Goal: Transaction & Acquisition: Purchase product/service

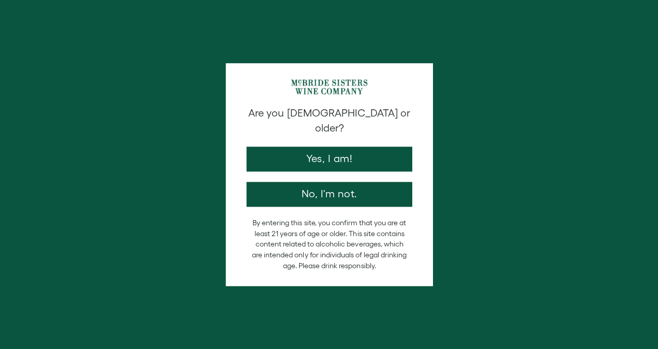
click at [330, 146] on button "Yes, I am!" at bounding box center [329, 158] width 166 height 25
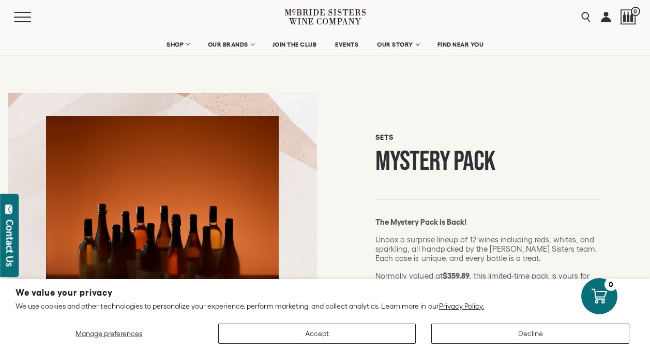
click at [606, 16] on link at bounding box center [606, 17] width 10 height 34
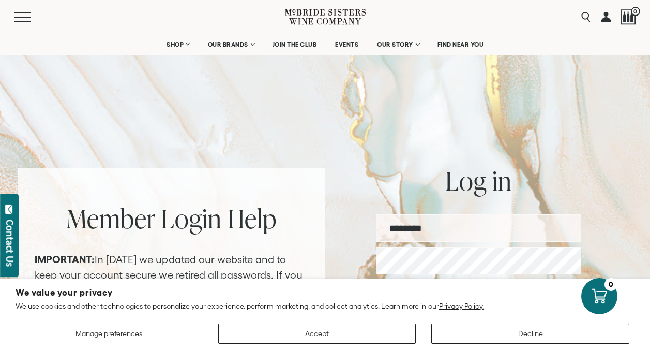
click at [460, 225] on input "email" at bounding box center [478, 227] width 205 height 27
click at [468, 222] on input "email" at bounding box center [478, 227] width 205 height 27
type input "**********"
click at [419, 285] on button "Log in" at bounding box center [479, 297] width 120 height 25
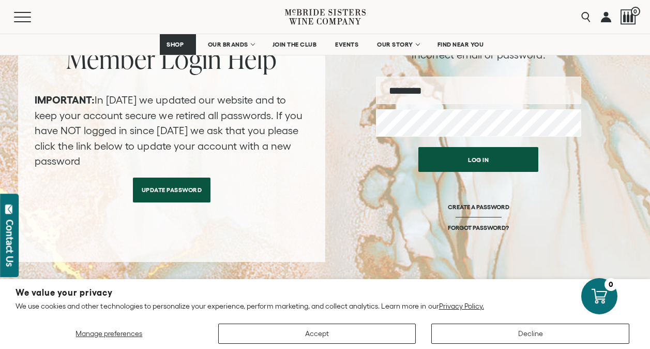
scroll to position [182, 0]
click at [173, 178] on link "Update Password" at bounding box center [172, 186] width 78 height 25
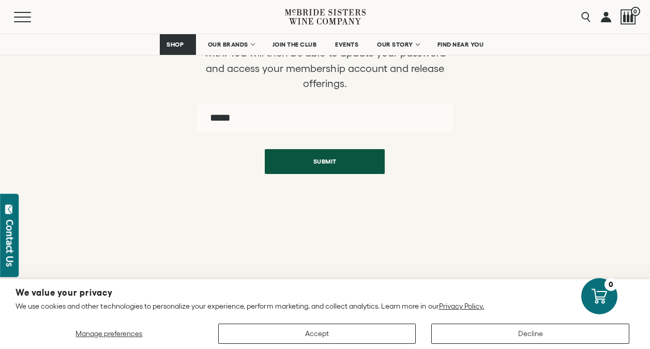
scroll to position [103, 0]
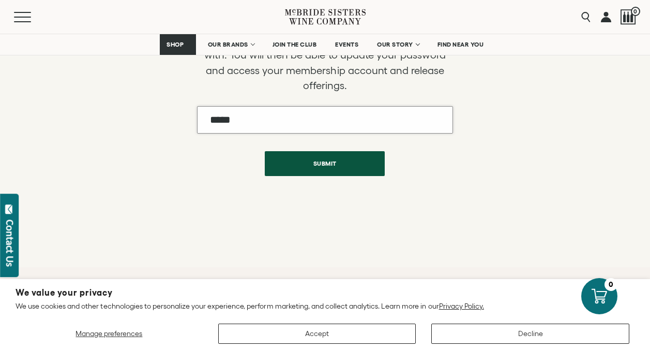
click at [397, 127] on input "Email" at bounding box center [325, 119] width 256 height 27
type input "**********"
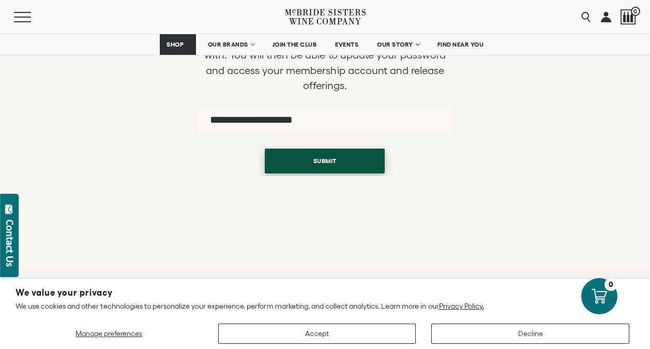
click at [323, 158] on button "Submit" at bounding box center [325, 160] width 120 height 25
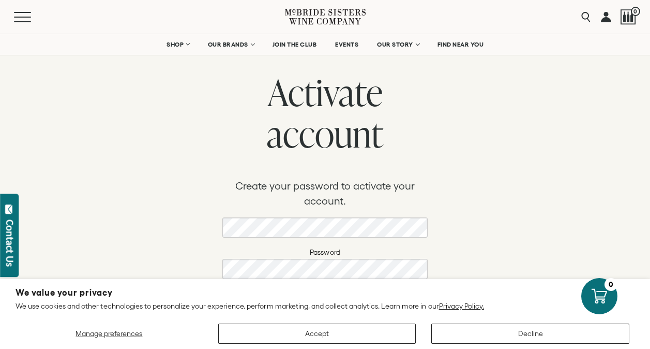
click at [298, 217] on div "Activate account Create your password to activate your account. Password Confir…" at bounding box center [324, 210] width 205 height 278
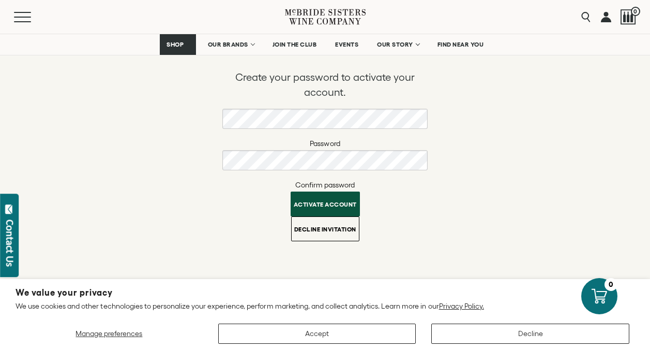
scroll to position [112, 0]
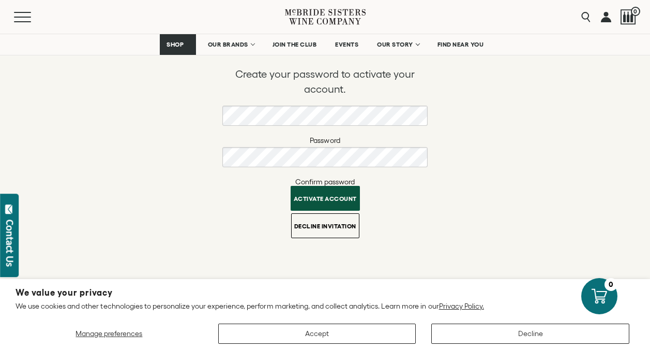
click at [349, 208] on button "Activate account" at bounding box center [325, 198] width 69 height 25
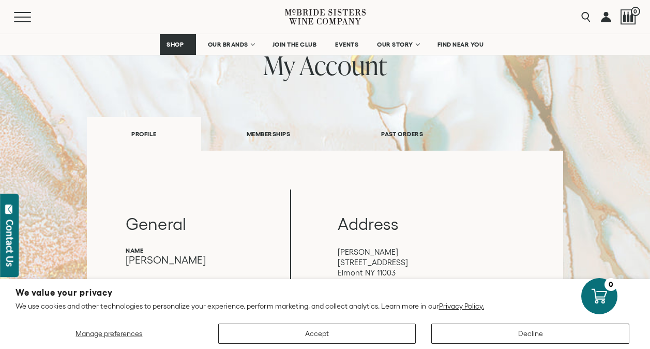
scroll to position [75, 0]
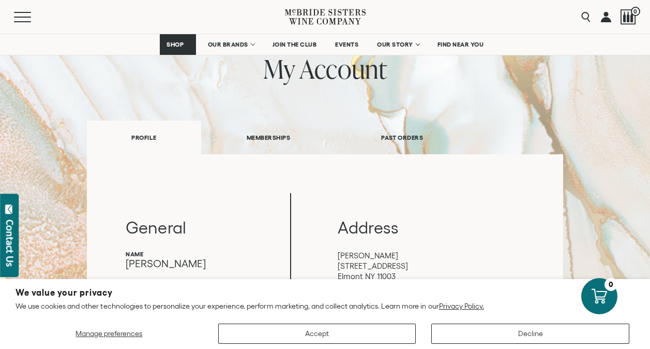
click at [390, 126] on link "PAST ORDERS" at bounding box center [402, 138] width 133 height 36
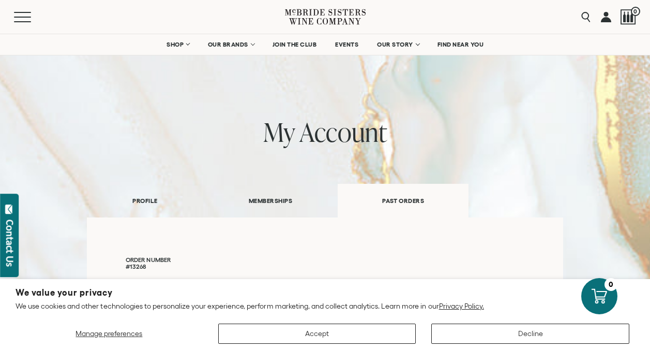
scroll to position [0, 0]
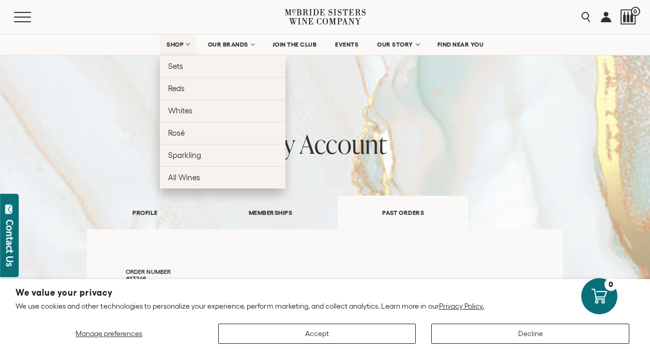
click at [184, 42] on link "SHOP" at bounding box center [178, 44] width 36 height 21
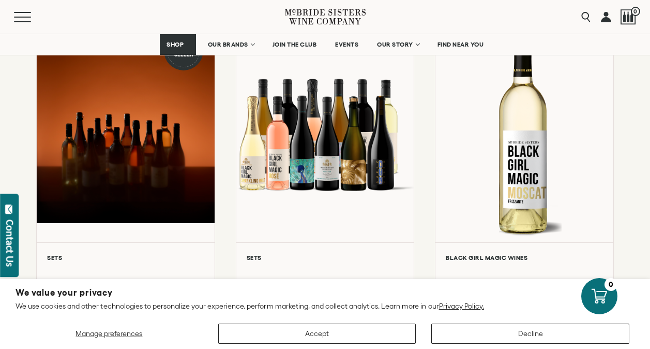
scroll to position [155, 0]
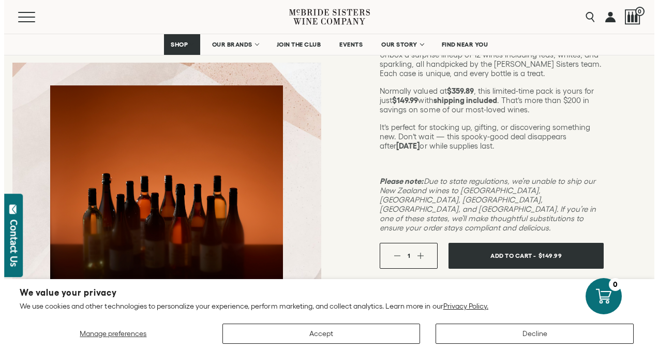
scroll to position [188, 0]
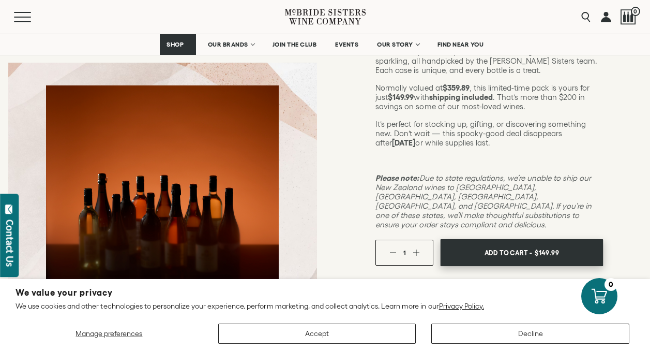
click at [523, 245] on span "Add To Cart -" at bounding box center [509, 253] width 48 height 16
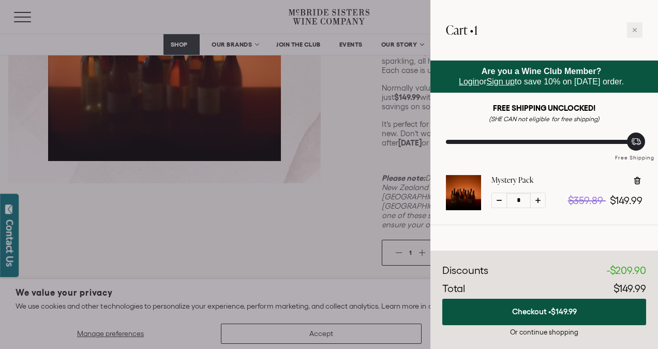
click at [469, 84] on span "Login" at bounding box center [469, 81] width 20 height 9
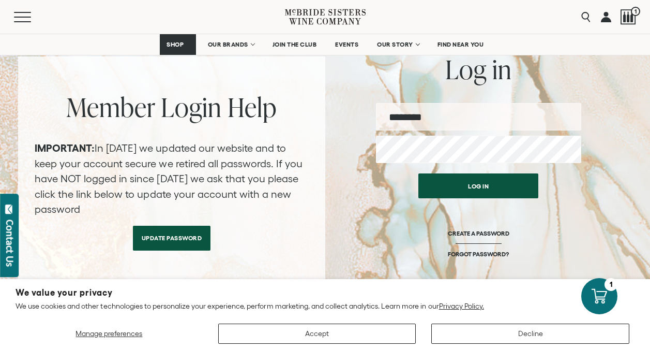
scroll to position [144, 0]
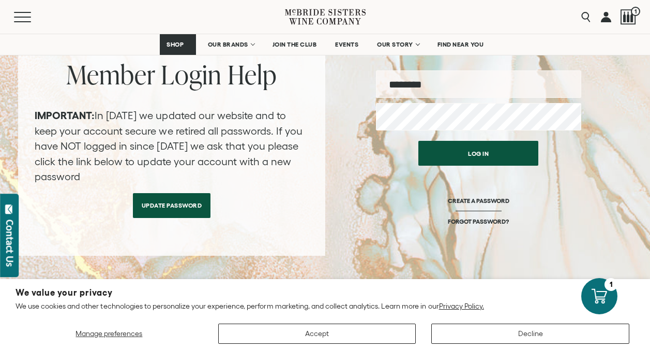
click at [440, 86] on input "email" at bounding box center [478, 83] width 205 height 27
click at [431, 82] on input "email" at bounding box center [478, 83] width 205 height 27
type input "**********"
drag, startPoint x: 478, startPoint y: 170, endPoint x: 474, endPoint y: 154, distance: 15.8
click at [474, 154] on div "Log in CREATE A PASSWORD FORGOT PASSWORD?" at bounding box center [478, 196] width 205 height 120
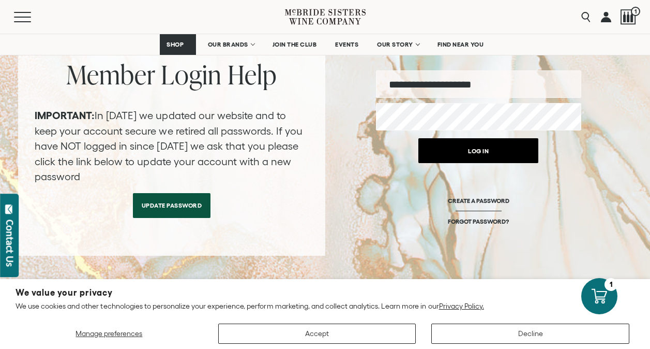
click at [474, 154] on button "Log in" at bounding box center [479, 150] width 120 height 25
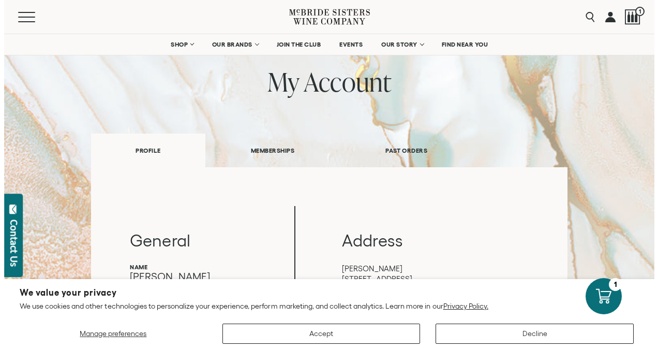
scroll to position [61, 0]
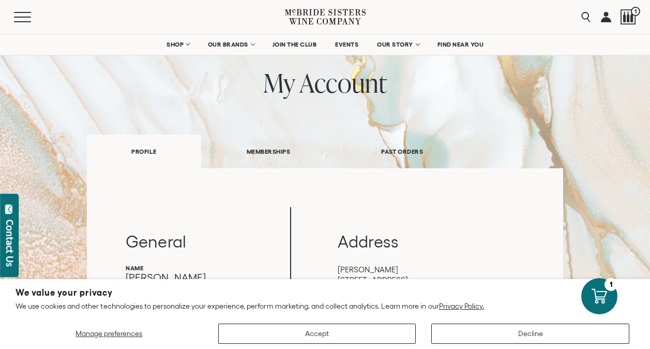
click at [276, 140] on link "MEMBERSHIPS" at bounding box center [268, 151] width 135 height 36
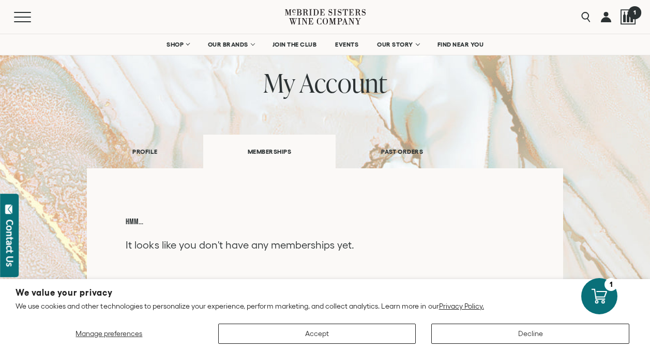
click at [634, 12] on span "1" at bounding box center [634, 12] width 13 height 13
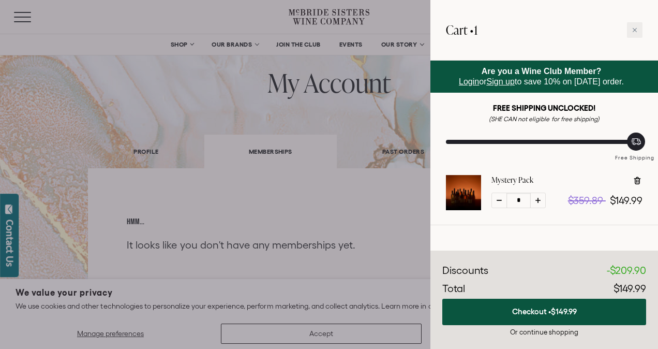
drag, startPoint x: 560, startPoint y: 309, endPoint x: 378, endPoint y: 224, distance: 200.9
click at [378, 224] on div at bounding box center [329, 174] width 658 height 349
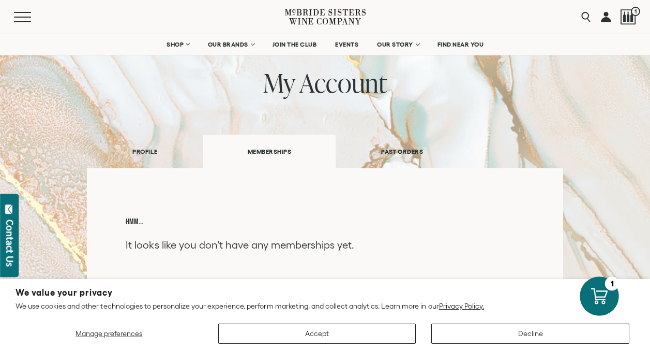
click at [598, 288] on icon at bounding box center [599, 295] width 17 height 17
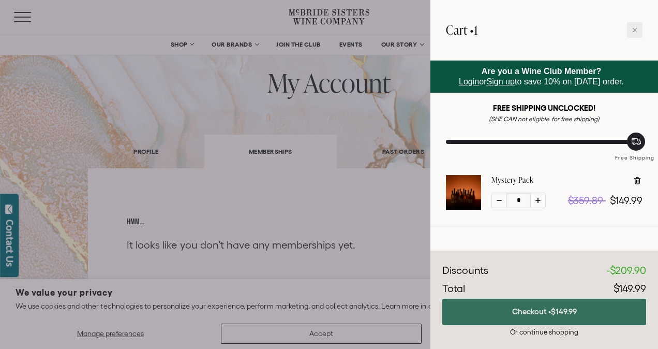
click at [548, 309] on button "Checkout • $149.99" at bounding box center [544, 312] width 204 height 26
